Goal: Information Seeking & Learning: Learn about a topic

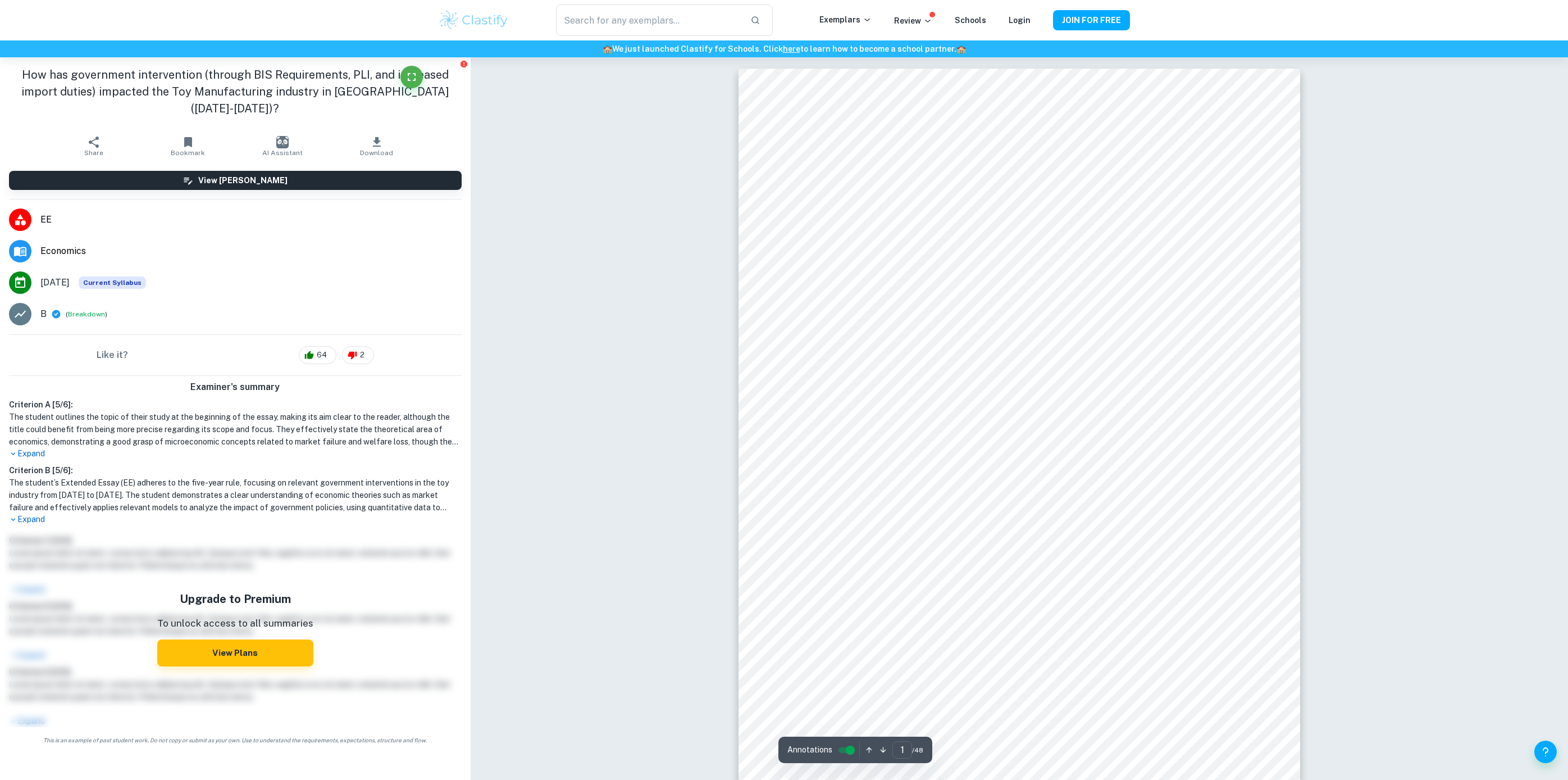
scroll to position [92, 0]
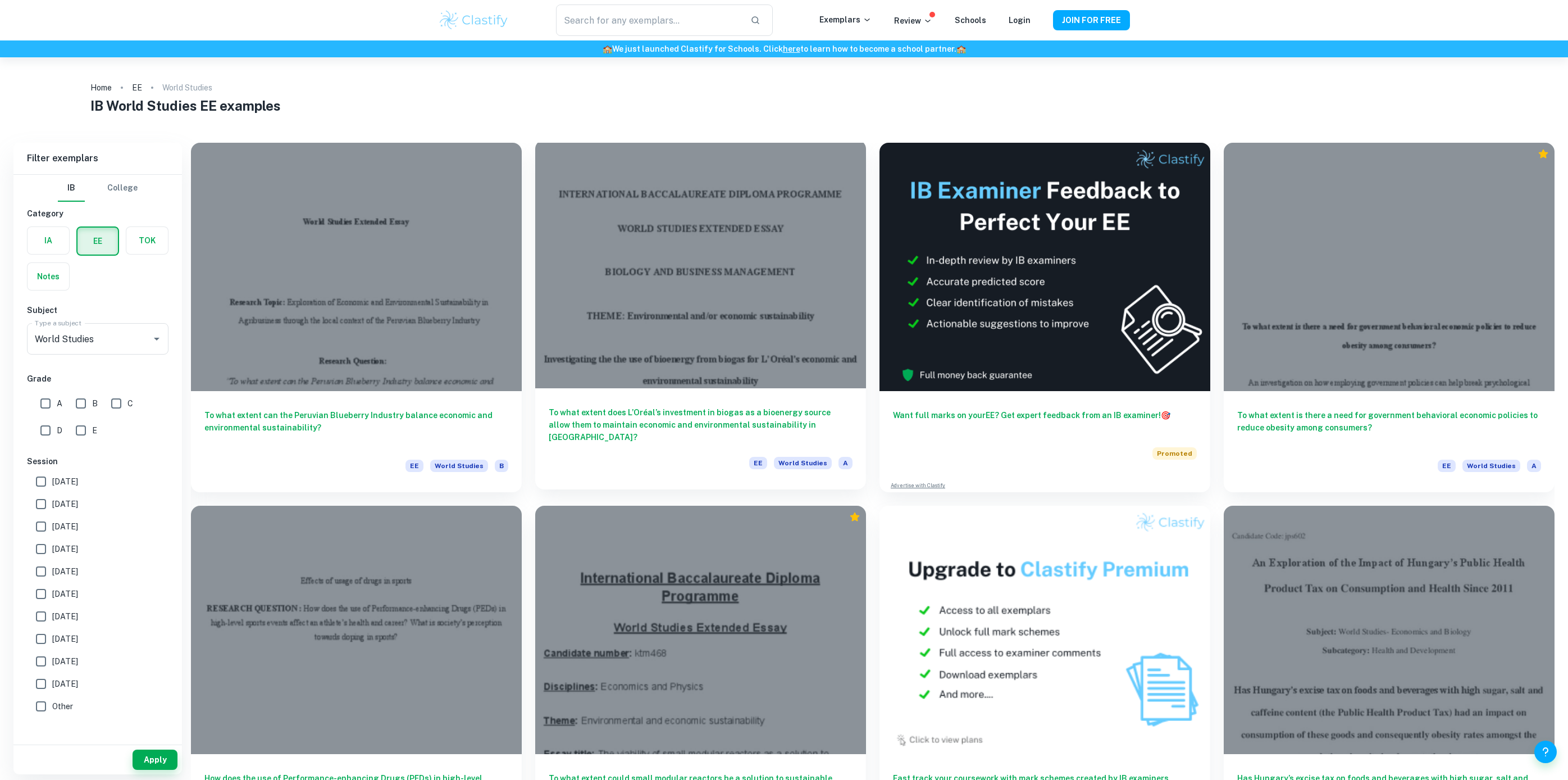
click at [593, 394] on div "To what extent does L’Oréal’s investment in biogas as a bioenergy source allow …" at bounding box center [701, 439] width 331 height 101
click at [663, 432] on h6 "To what extent does L’Oréal’s investment in biogas as a bioenergy source allow …" at bounding box center [701, 425] width 304 height 37
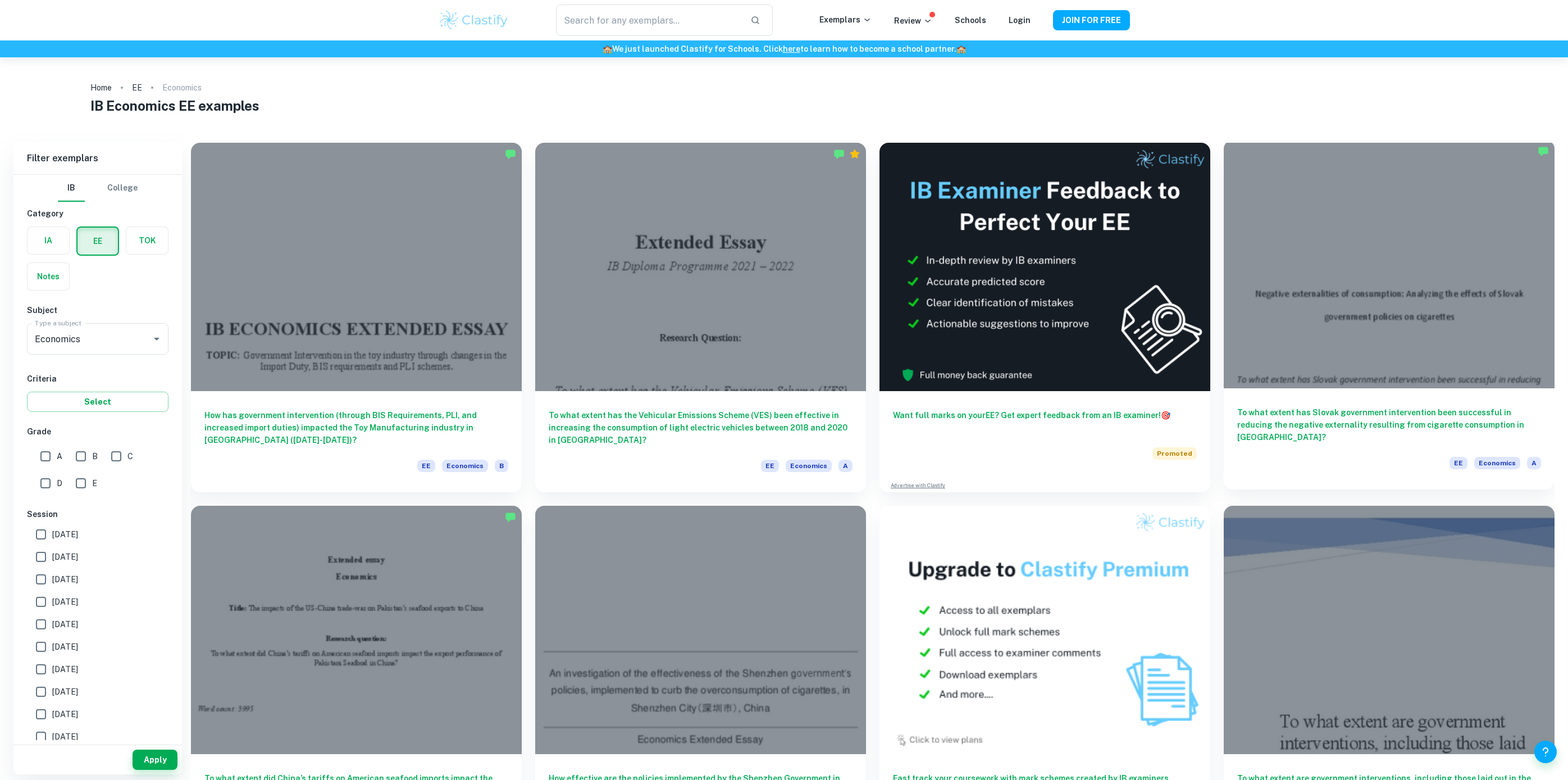
click at [1301, 414] on h6 "To what extent has Slovak government intervention been successful in reducing t…" at bounding box center [1389, 425] width 304 height 37
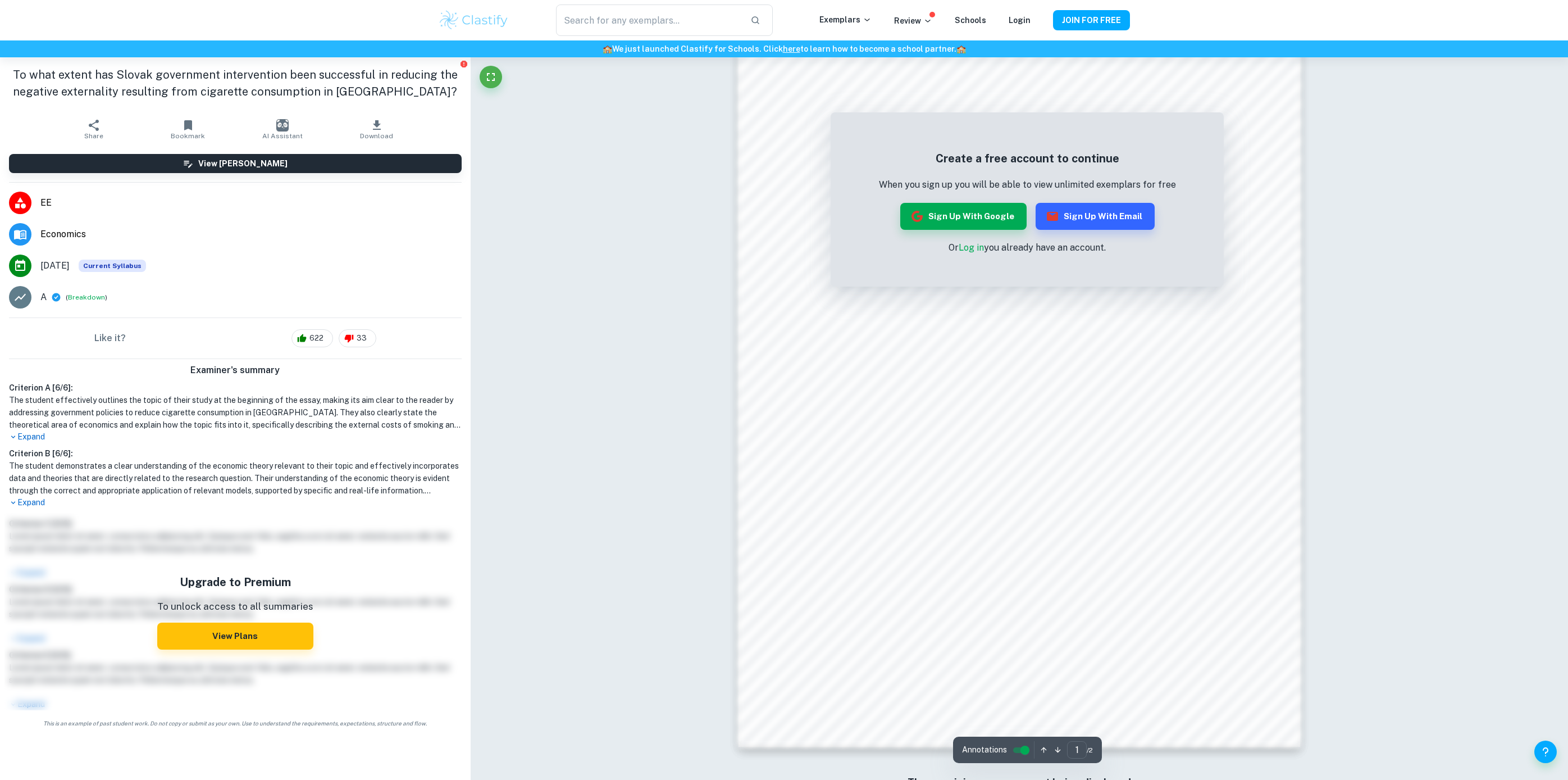
scroll to position [826, 0]
